Goal: Task Accomplishment & Management: Use online tool/utility

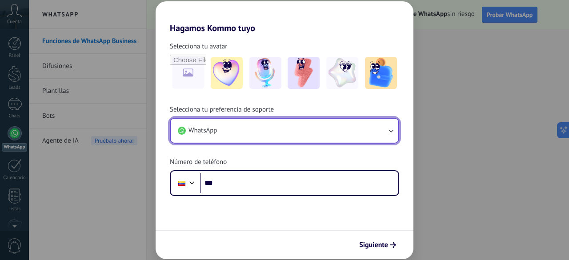
click at [231, 135] on button "WhatsApp" at bounding box center [284, 131] width 227 height 24
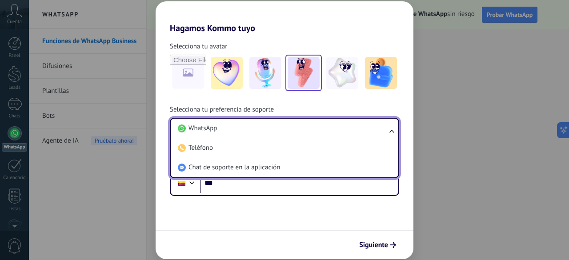
click at [311, 71] on img at bounding box center [303, 73] width 32 height 32
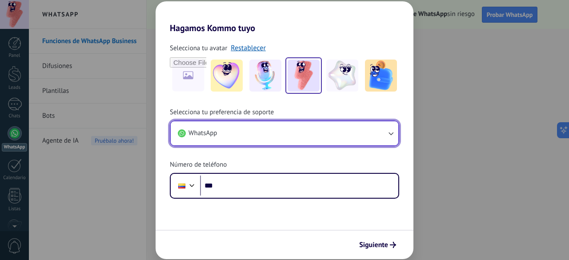
click at [251, 140] on button "WhatsApp" at bounding box center [284, 133] width 227 height 24
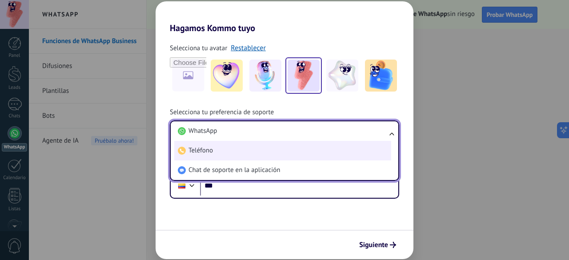
click at [234, 154] on li "Teléfono" at bounding box center [282, 151] width 217 height 20
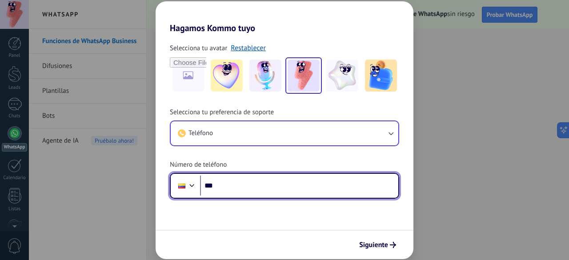
click at [238, 191] on input "***" at bounding box center [299, 185] width 198 height 20
type input "**********"
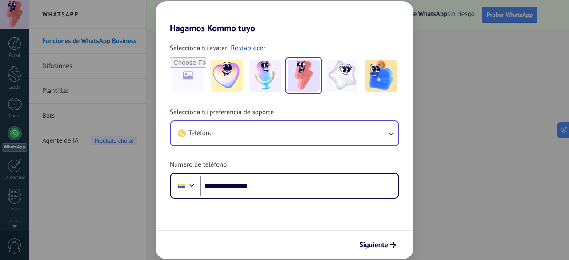
click at [247, 233] on div "Siguiente" at bounding box center [285, 244] width 258 height 29
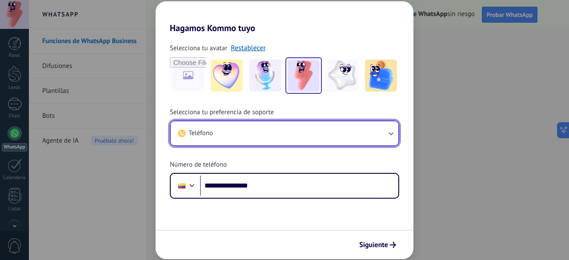
click at [319, 130] on button "Teléfono" at bounding box center [284, 133] width 227 height 24
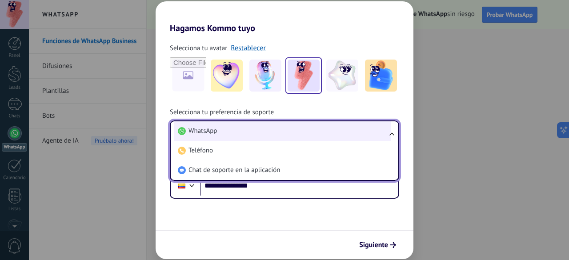
click at [253, 135] on li "WhatsApp" at bounding box center [282, 131] width 217 height 20
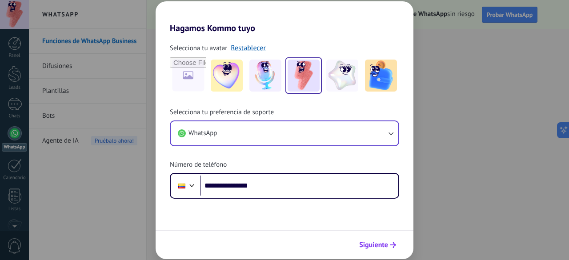
click at [364, 244] on span "Siguiente" at bounding box center [373, 245] width 29 height 6
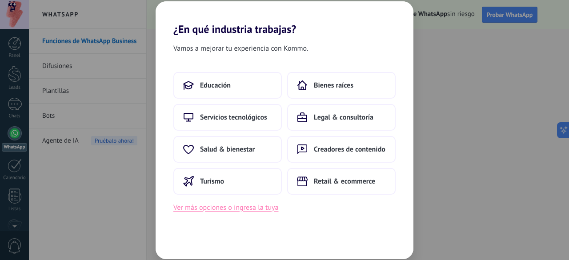
click at [246, 212] on button "Ver más opciones o ingresa la tuya" at bounding box center [225, 208] width 105 height 12
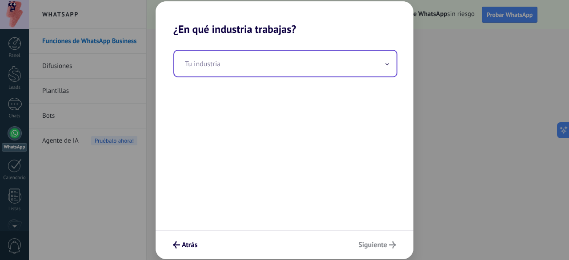
click at [246, 68] on input "text" at bounding box center [285, 64] width 222 height 26
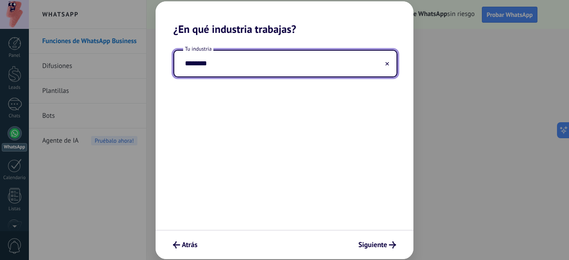
type input "********"
click at [386, 243] on span "Siguiente" at bounding box center [372, 245] width 29 height 6
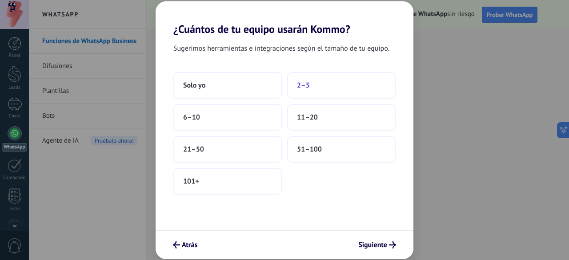
click at [307, 92] on button "2–5" at bounding box center [341, 85] width 108 height 27
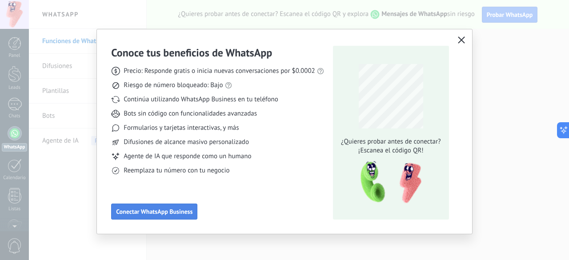
click at [184, 212] on span "Conectar WhatsApp Business" at bounding box center [154, 211] width 76 height 6
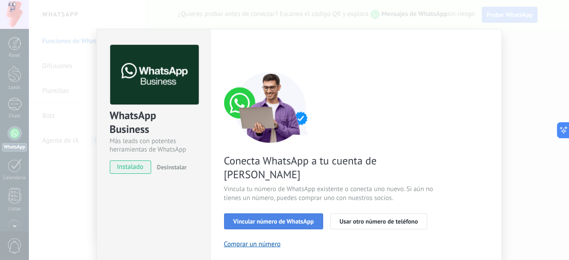
click at [243, 218] on span "Vincular número de WhatsApp" at bounding box center [273, 221] width 80 height 6
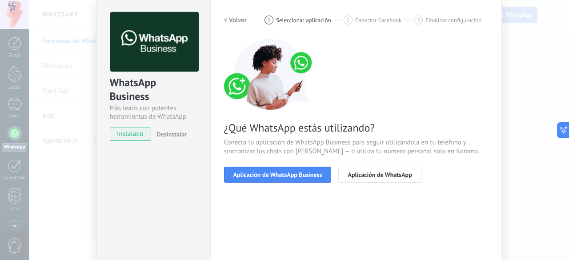
scroll to position [34, 0]
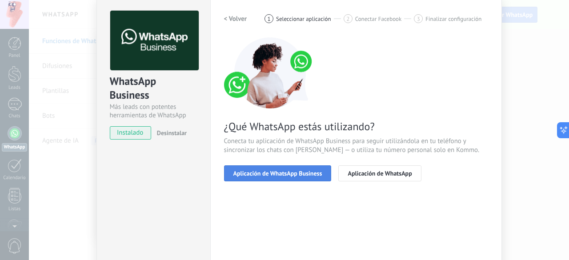
click at [311, 173] on span "Aplicación de WhatsApp Business" at bounding box center [277, 173] width 89 height 6
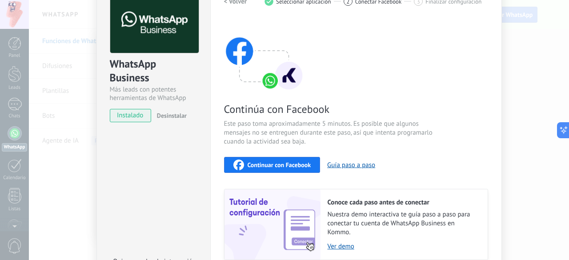
scroll to position [71, 0]
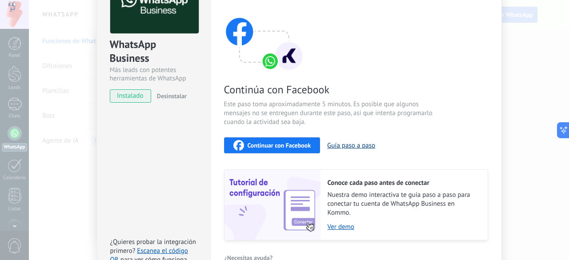
click at [343, 143] on button "Guía paso a paso" at bounding box center [351, 145] width 48 height 8
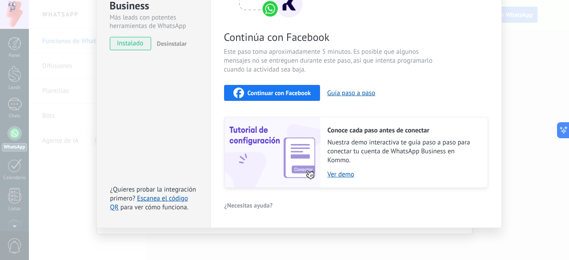
click at [286, 93] on span "Continuar con Facebook" at bounding box center [279, 93] width 64 height 6
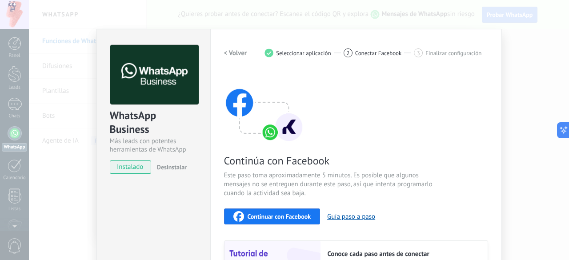
scroll to position [0, 0]
click at [511, 49] on div "WhatsApp Business Más leads con potentes herramientas de WhatsApp instalado Des…" at bounding box center [299, 130] width 540 height 260
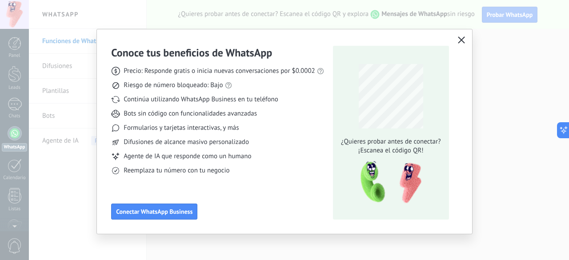
click at [458, 40] on icon "button" at bounding box center [461, 39] width 7 height 7
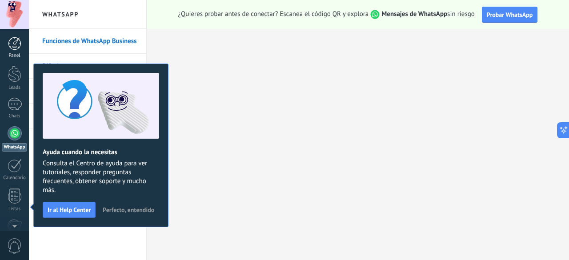
click at [21, 47] on link "Panel" at bounding box center [14, 48] width 29 height 22
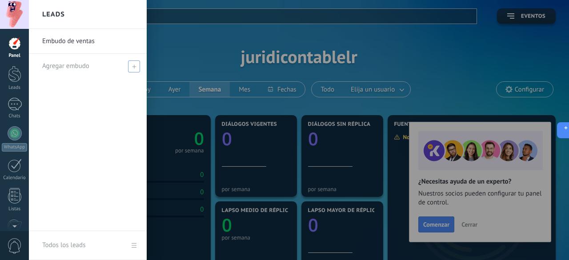
click at [126, 65] on div "Agregar embudo" at bounding box center [90, 66] width 96 height 24
click at [115, 60] on input "text" at bounding box center [84, 66] width 84 height 14
type input "*********"
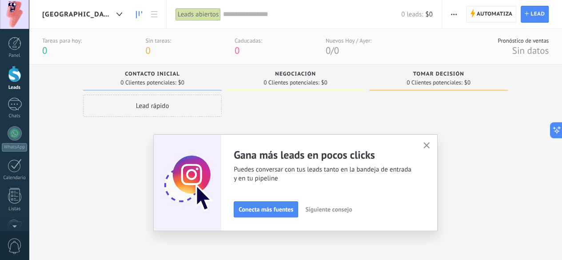
click at [498, 18] on span "Automatiza" at bounding box center [495, 14] width 36 height 16
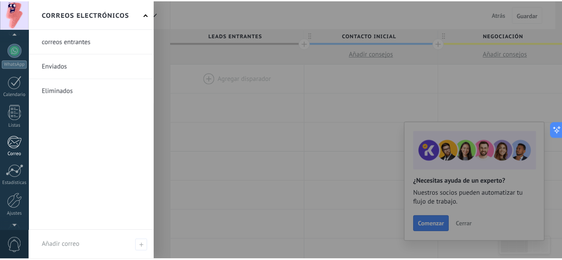
scroll to position [109, 0]
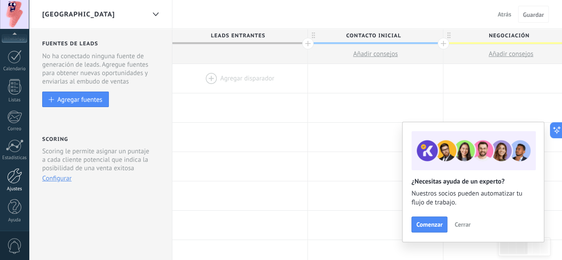
click at [20, 182] on div at bounding box center [14, 176] width 15 height 16
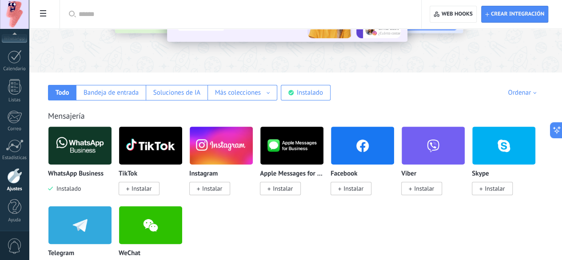
scroll to position [102, 0]
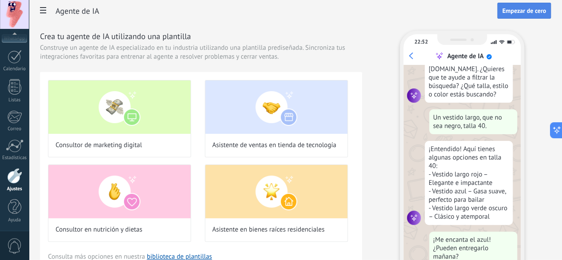
scroll to position [110, 0]
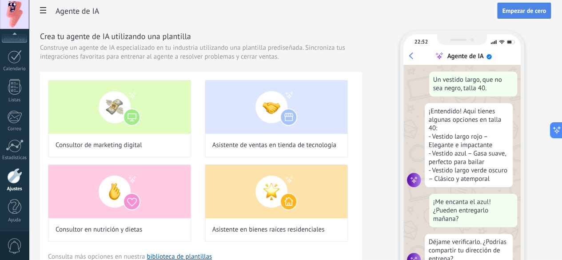
click at [514, 13] on span "Empezar de cero" at bounding box center [524, 11] width 44 height 6
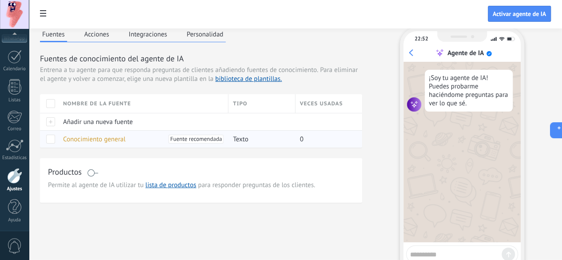
scroll to position [0, 0]
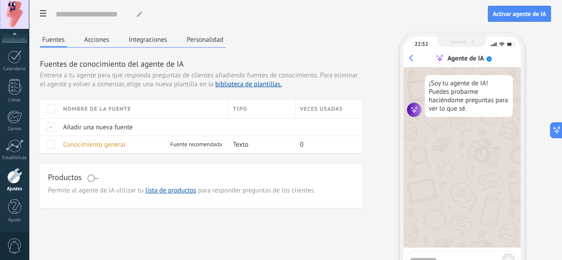
click at [112, 43] on button "Acciones" at bounding box center [96, 39] width 29 height 13
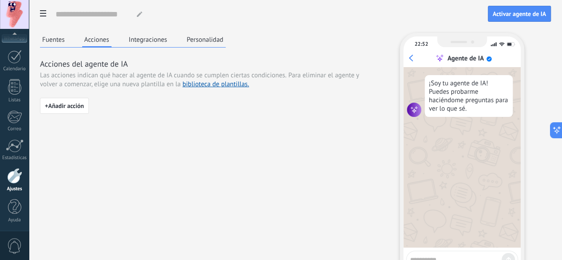
click at [206, 89] on div "Las acciones indican qué hacer al agente de IA cuando se cumplen ciertas condic…" at bounding box center [201, 80] width 322 height 18
click at [67, 43] on button "Fuentes" at bounding box center [53, 39] width 27 height 13
